Goal: Check status: Check status

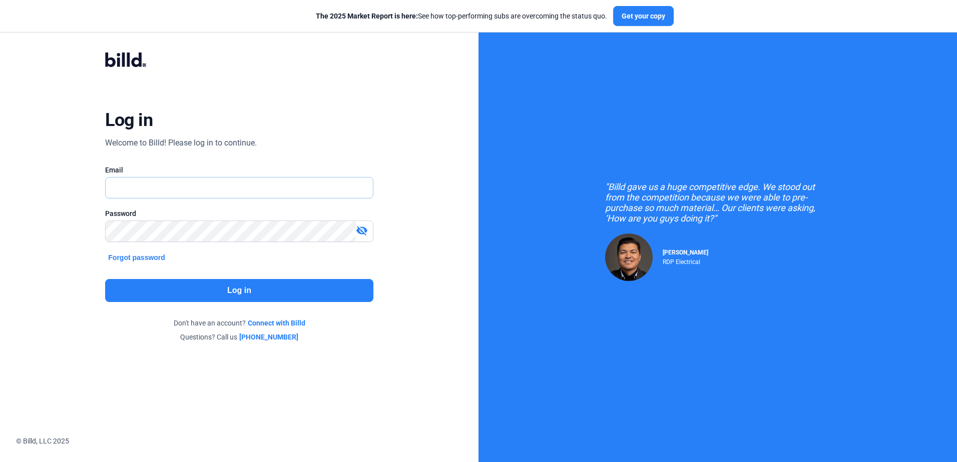
type input "[PERSON_NAME][EMAIL_ADDRESS][DOMAIN_NAME]"
click at [114, 286] on button "Log in" at bounding box center [239, 290] width 268 height 23
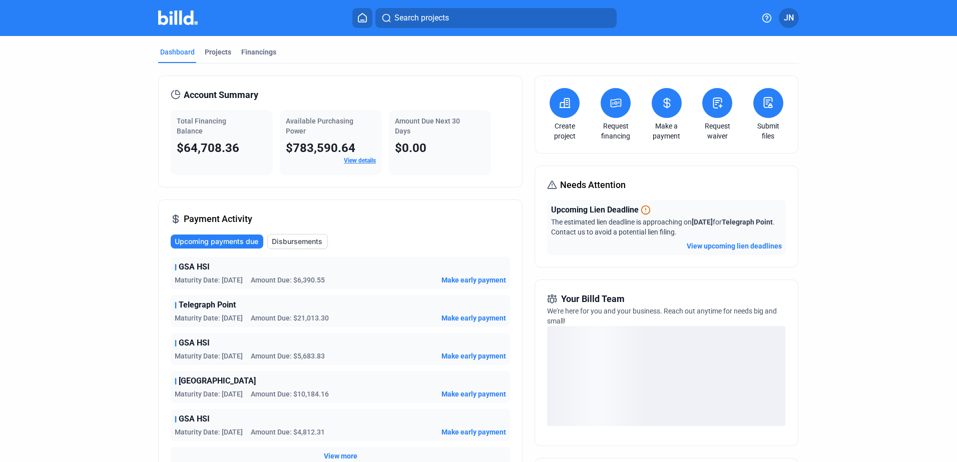
click at [724, 244] on button "View upcoming lien deadlines" at bounding box center [734, 246] width 95 height 10
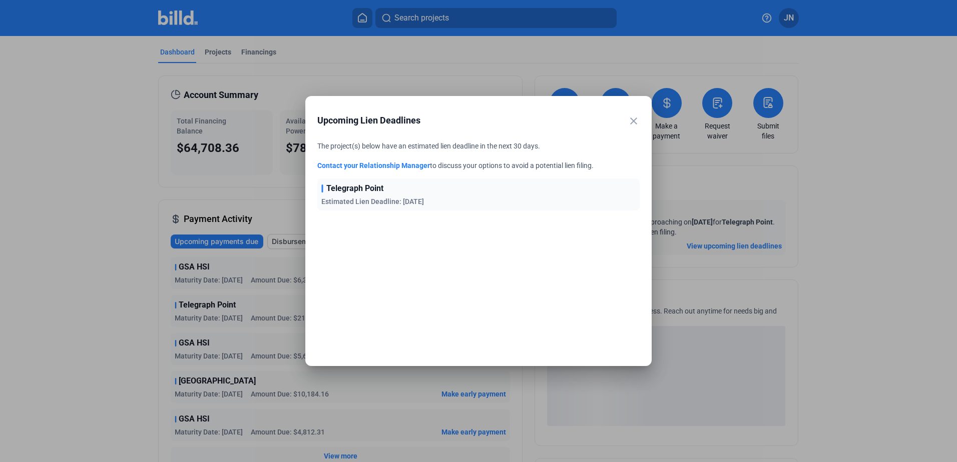
click at [359, 198] on div "Estimated Lien Deadline: [DATE]" at bounding box center [372, 202] width 103 height 10
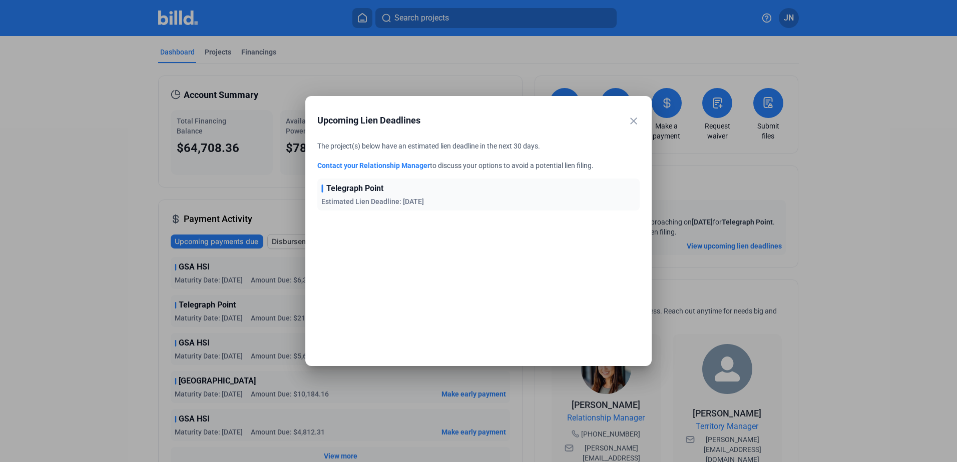
click at [360, 196] on div "Telegraph Point Estimated Lien Deadline: [DATE]" at bounding box center [478, 195] width 322 height 32
click at [339, 205] on span "Estimated Lien Deadline: [DATE]" at bounding box center [372, 202] width 103 height 8
click at [408, 205] on span "Estimated Lien Deadline: [DATE]" at bounding box center [372, 202] width 103 height 8
click at [633, 118] on mat-icon "close" at bounding box center [633, 121] width 12 height 12
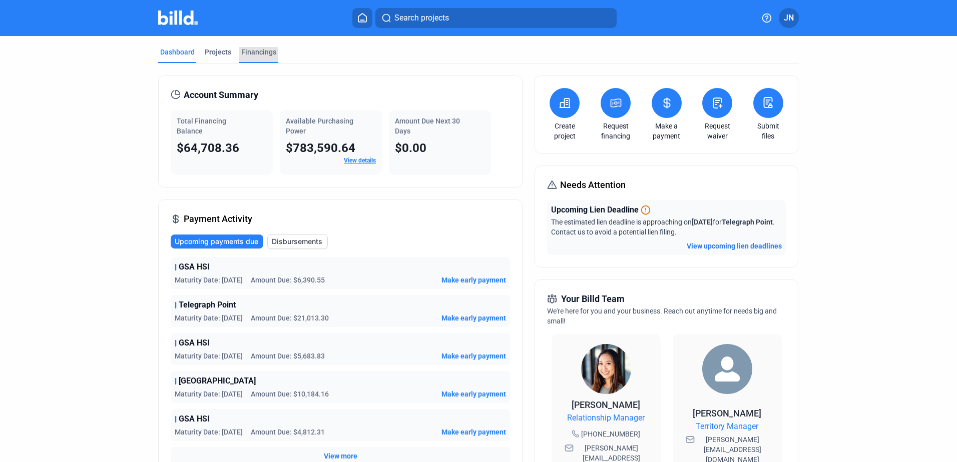
click at [250, 48] on div "Financings" at bounding box center [258, 52] width 35 height 10
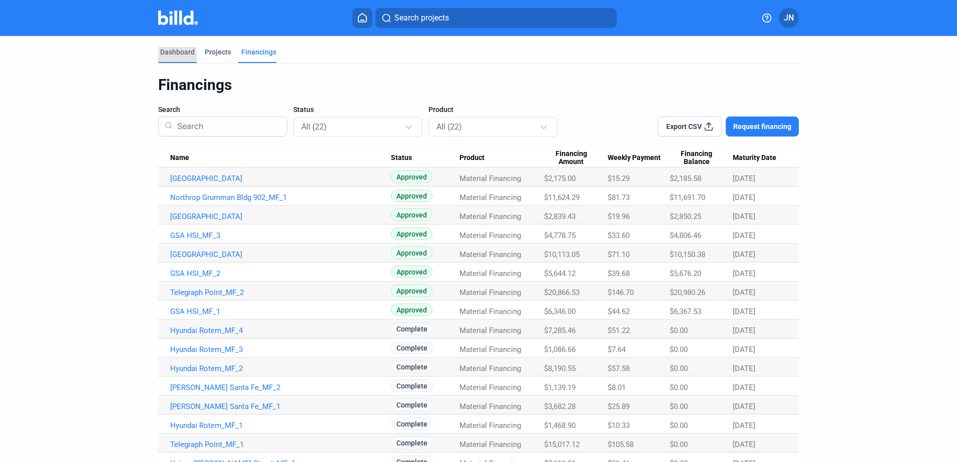
click at [173, 48] on div "Dashboard" at bounding box center [177, 52] width 35 height 10
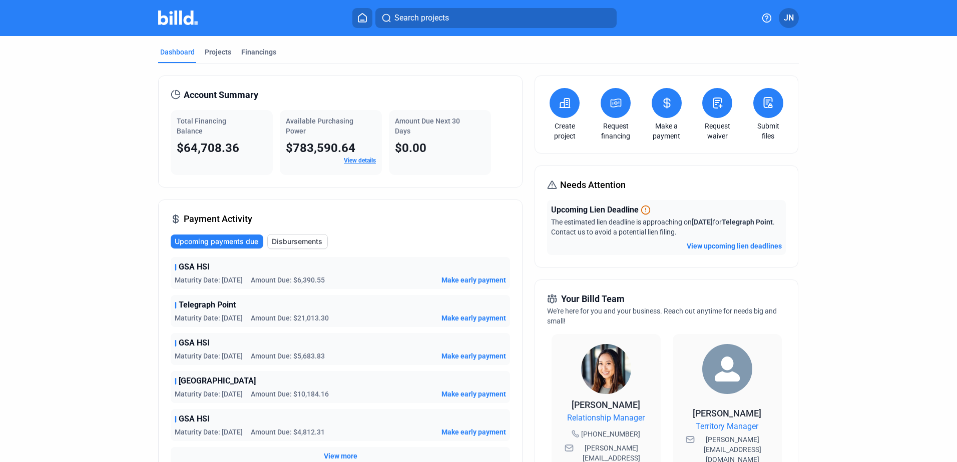
click at [722, 246] on button "View upcoming lien deadlines" at bounding box center [734, 246] width 95 height 10
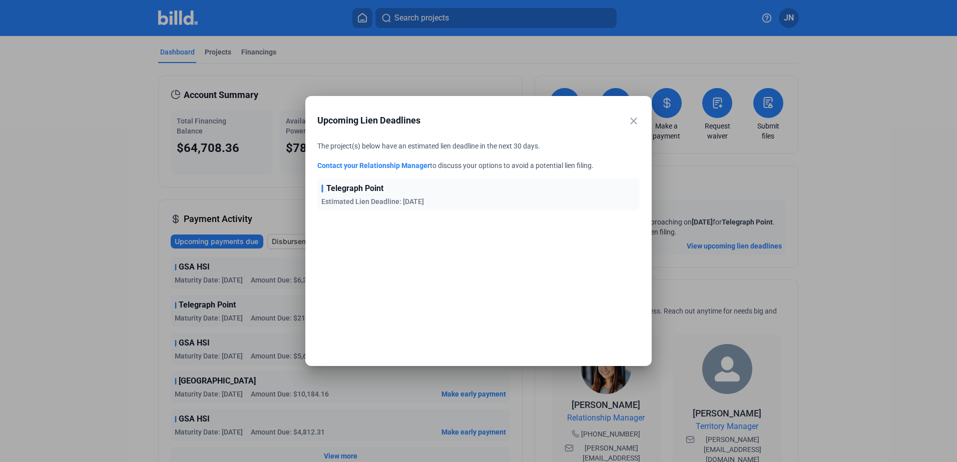
click at [630, 123] on mat-icon "close" at bounding box center [633, 121] width 12 height 12
